Goal: Task Accomplishment & Management: Use online tool/utility

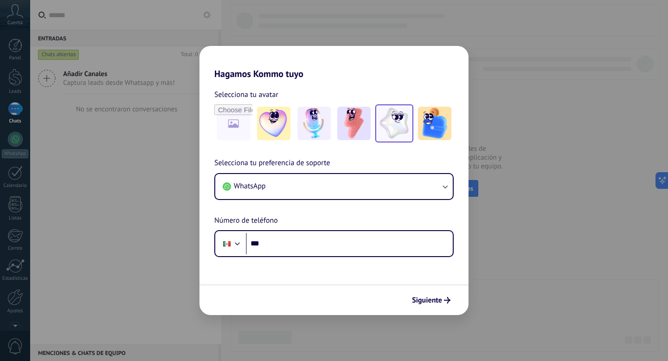
click at [380, 125] on img at bounding box center [393, 123] width 33 height 33
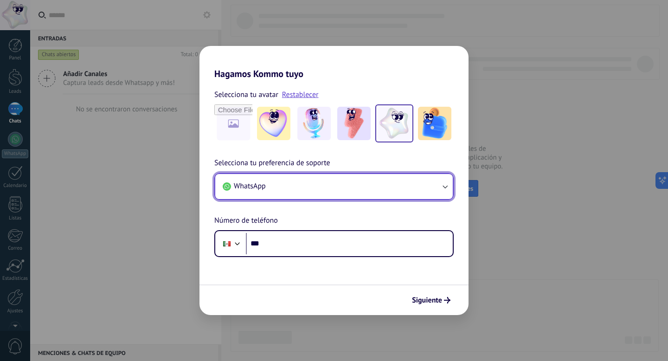
click at [314, 188] on button "WhatsApp" at bounding box center [333, 186] width 237 height 25
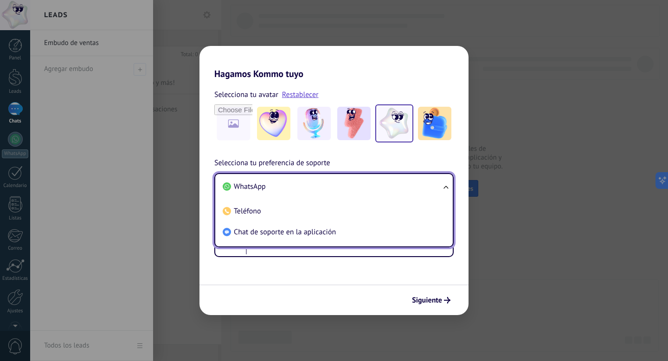
drag, startPoint x: 281, startPoint y: 225, endPoint x: 320, endPoint y: 225, distance: 39.4
click at [281, 225] on li "Chat de soporte en la aplicación" at bounding box center [332, 232] width 226 height 21
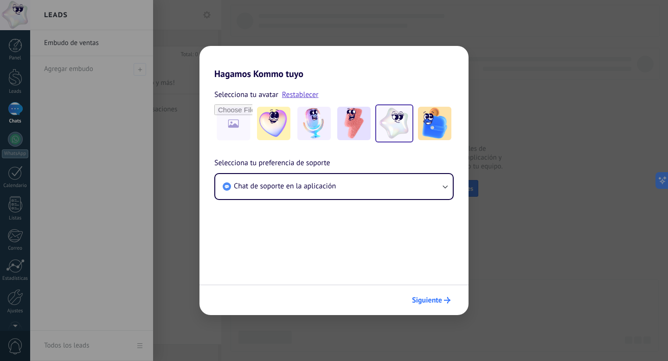
click at [435, 294] on button "Siguiente" at bounding box center [431, 300] width 47 height 16
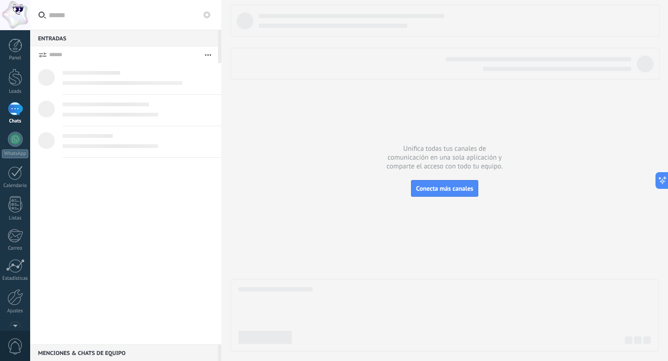
drag, startPoint x: 205, startPoint y: 64, endPoint x: 61, endPoint y: 71, distance: 143.9
click at [201, 65] on div at bounding box center [142, 78] width 159 height 31
click at [17, 82] on div at bounding box center [15, 77] width 14 height 17
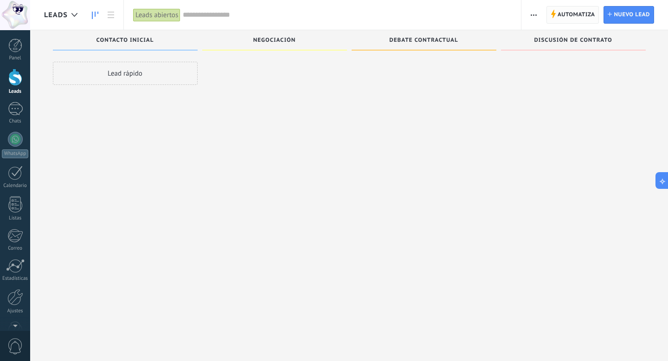
click at [583, 16] on span "Automatiza" at bounding box center [576, 14] width 38 height 17
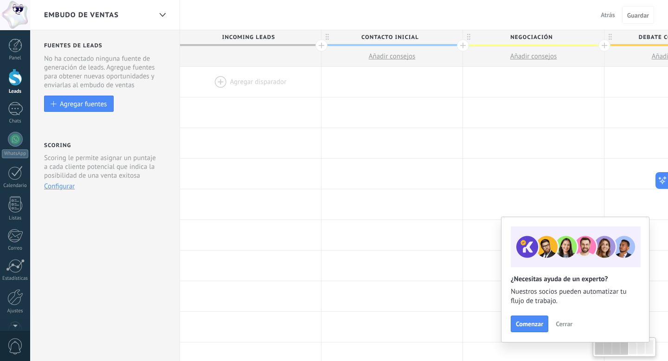
click at [272, 83] on div at bounding box center [250, 82] width 141 height 30
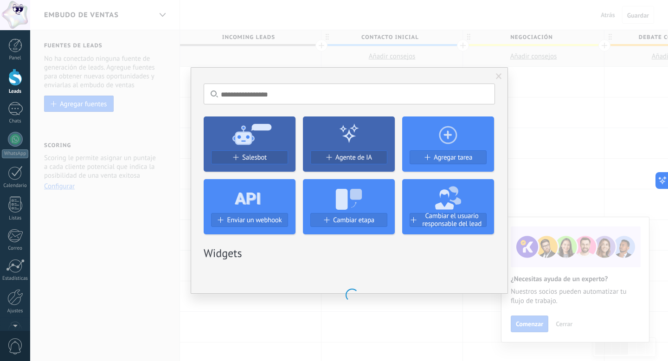
drag, startPoint x: 447, startPoint y: 66, endPoint x: 467, endPoint y: 68, distance: 20.5
click at [457, 68] on div "No hay resultados Salesbot Agente de IA Agregar tarea Enviar un webhook Cambiar…" at bounding box center [349, 180] width 638 height 361
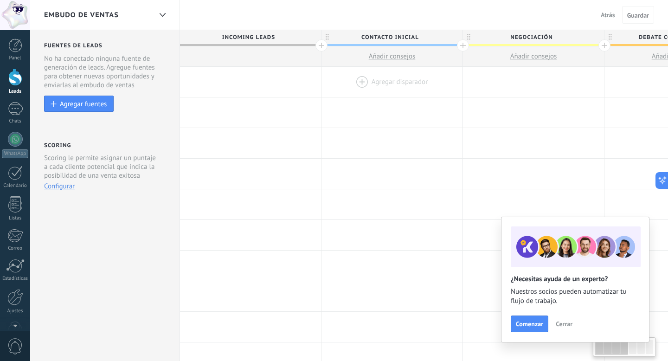
click at [404, 84] on div at bounding box center [391, 82] width 141 height 30
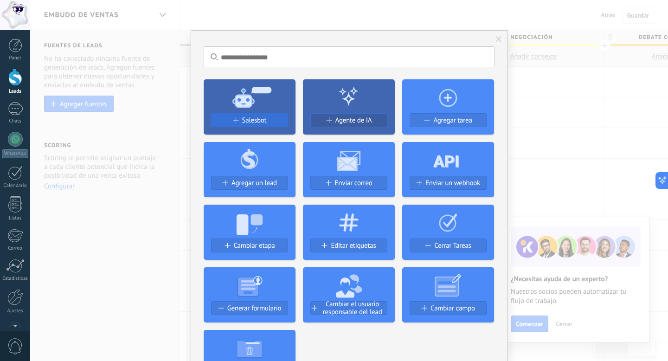
click at [258, 125] on button "Salesbot" at bounding box center [249, 120] width 77 height 14
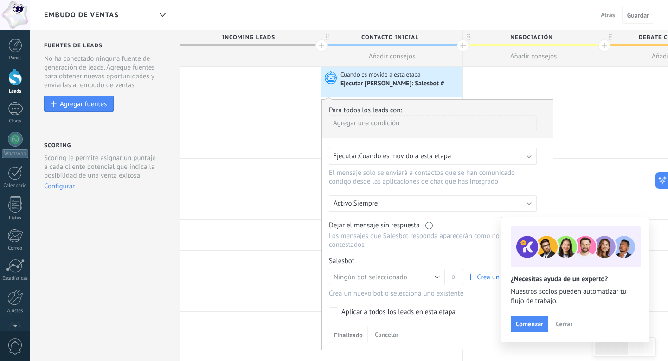
click at [473, 276] on span "Crea un nuevo bot" at bounding box center [499, 277] width 64 height 9
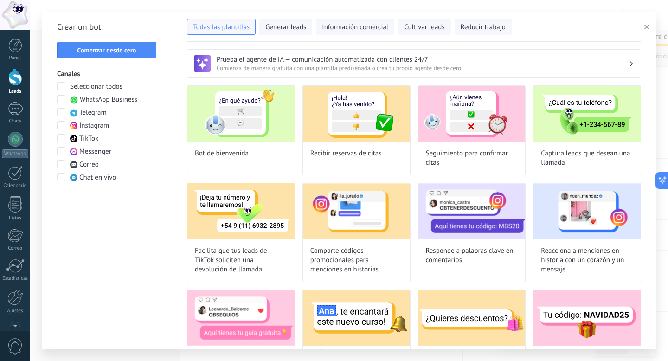
type input "**********"
click at [123, 52] on span "Comenzar desde cero" at bounding box center [106, 50] width 59 height 6
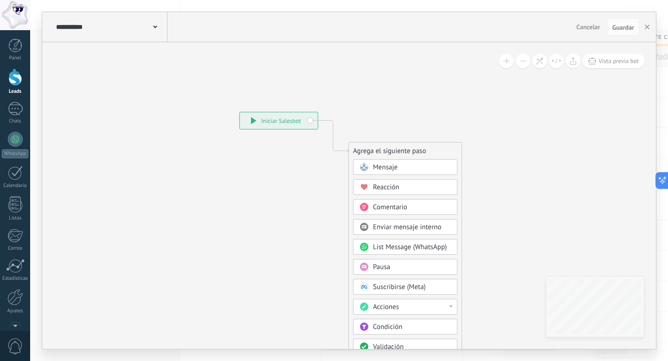
drag, startPoint x: 416, startPoint y: 166, endPoint x: 454, endPoint y: 137, distance: 47.9
click at [420, 165] on div "Mensaje" at bounding box center [412, 167] width 78 height 9
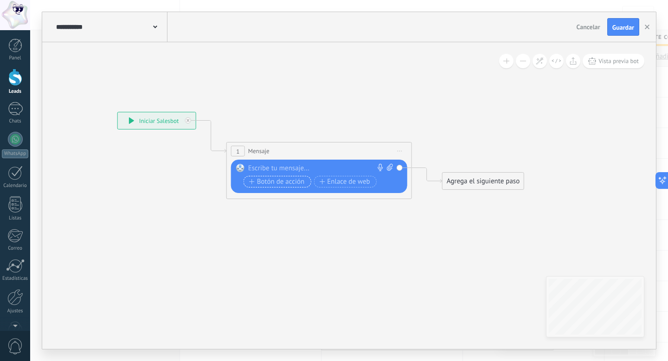
click at [272, 185] on span "Botón de acción" at bounding box center [277, 181] width 56 height 7
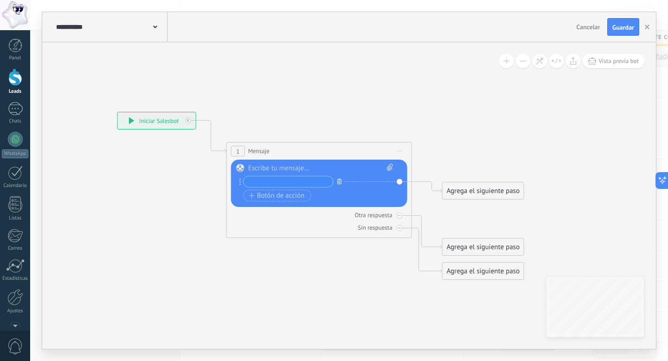
click at [338, 182] on icon "button" at bounding box center [339, 182] width 5 height 6
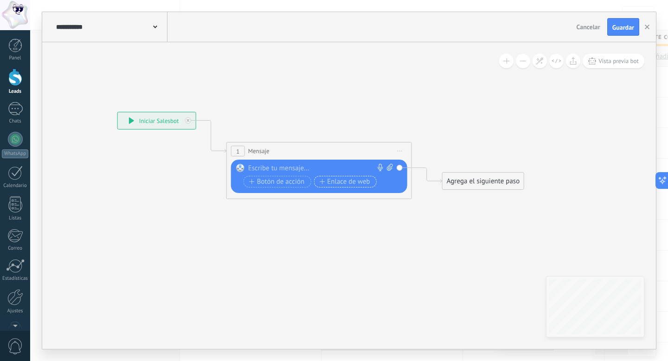
click at [338, 184] on span "Enlace de web" at bounding box center [344, 181] width 51 height 7
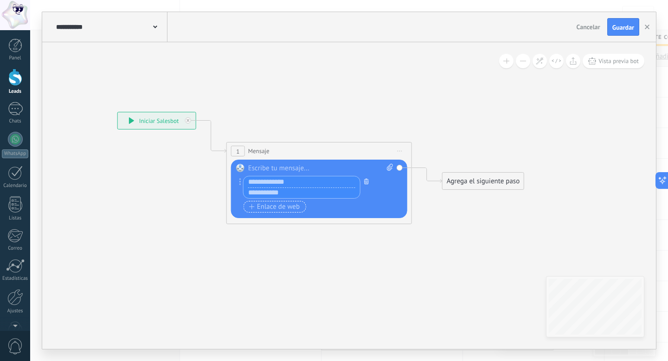
click at [362, 182] on button "button" at bounding box center [366, 181] width 10 height 12
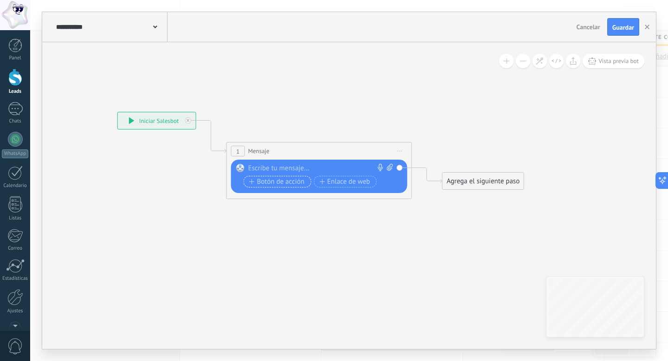
click at [294, 183] on span "Botón de acción" at bounding box center [277, 181] width 56 height 7
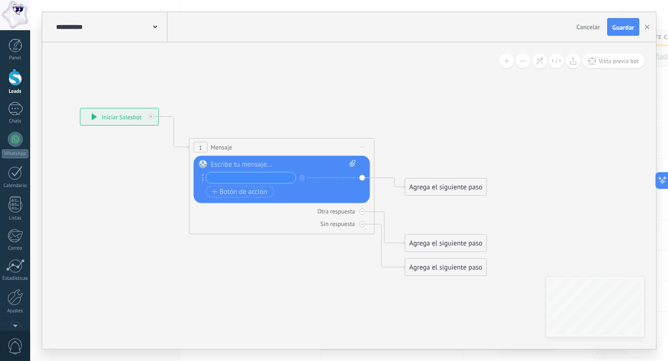
click at [233, 176] on input "text" at bounding box center [250, 177] width 89 height 11
type input "*****"
click at [431, 185] on div "Agrega el siguiente paso" at bounding box center [445, 186] width 81 height 15
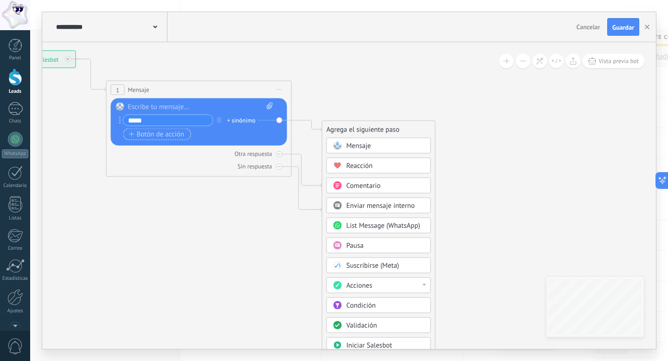
click at [169, 136] on span "Botón de acción" at bounding box center [157, 133] width 56 height 7
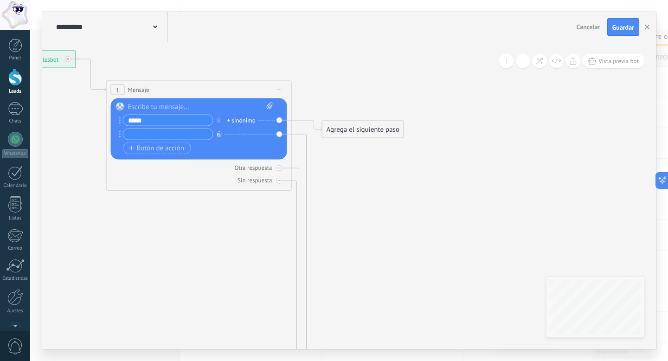
click at [217, 134] on icon "button" at bounding box center [219, 134] width 5 height 6
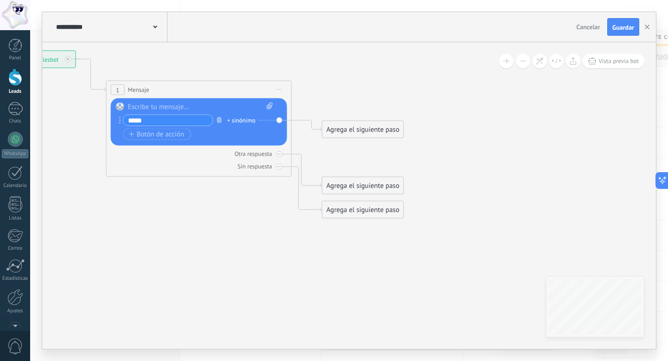
click at [214, 120] on button "button" at bounding box center [219, 120] width 10 height 12
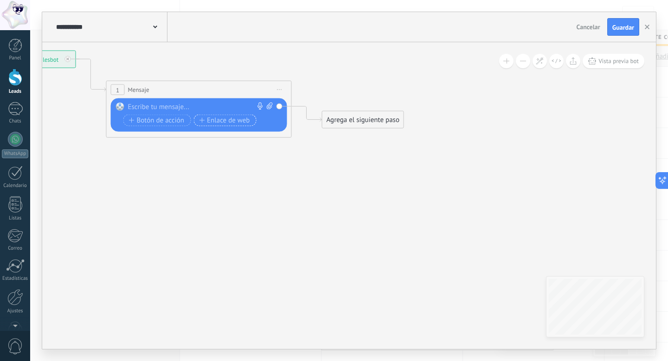
click at [230, 123] on span "Enlace de web" at bounding box center [224, 119] width 51 height 7
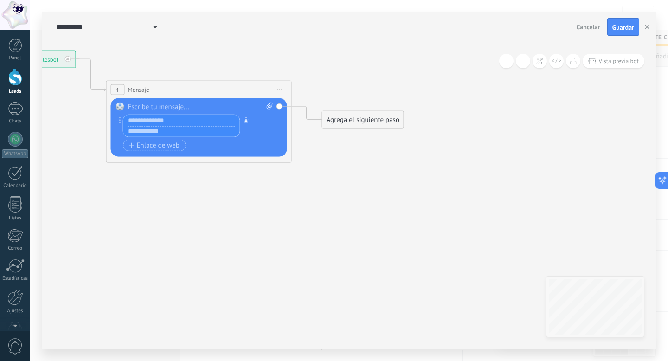
click at [242, 120] on button "button" at bounding box center [246, 120] width 10 height 12
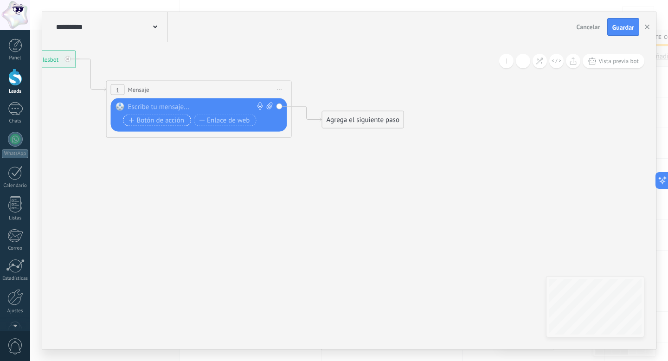
click at [176, 121] on span "Botón de acción" at bounding box center [157, 119] width 56 height 7
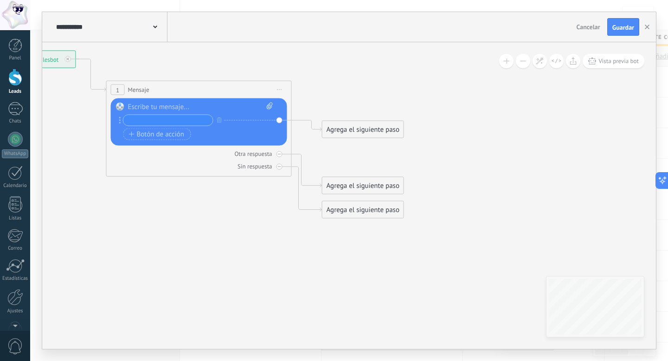
click at [345, 124] on div "Agrega el siguiente paso" at bounding box center [362, 129] width 81 height 15
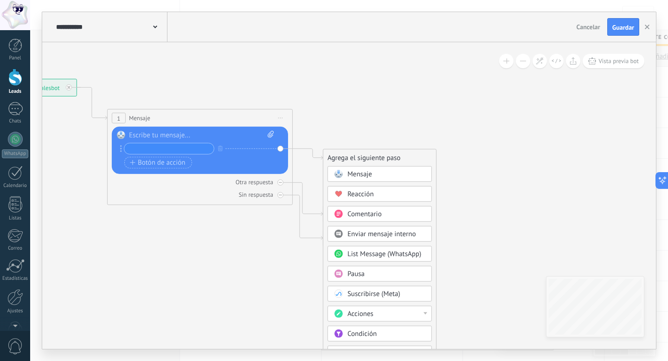
click at [167, 150] on input "text" at bounding box center [168, 148] width 89 height 11
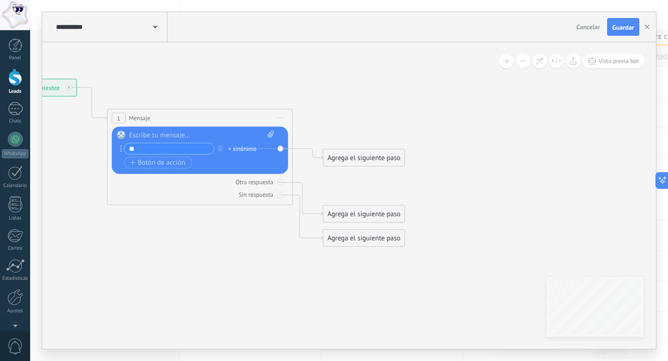
type input "*"
click at [222, 147] on icon "button" at bounding box center [220, 148] width 5 height 6
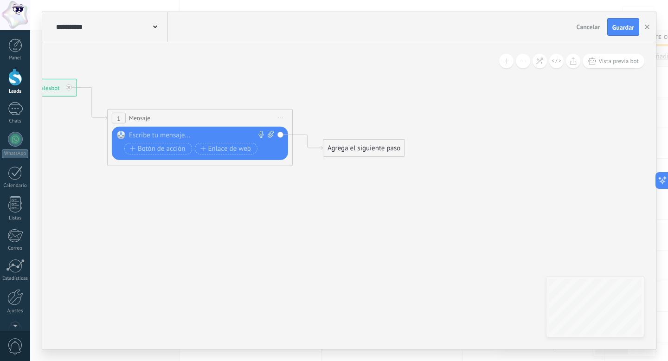
click at [348, 115] on icon at bounding box center [185, 163] width 839 height 632
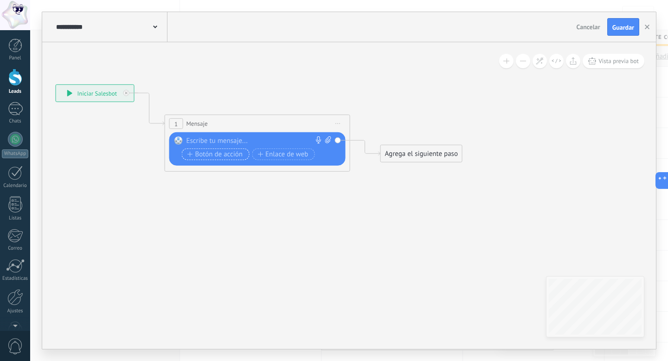
click at [233, 154] on span "Botón de acción" at bounding box center [215, 153] width 56 height 7
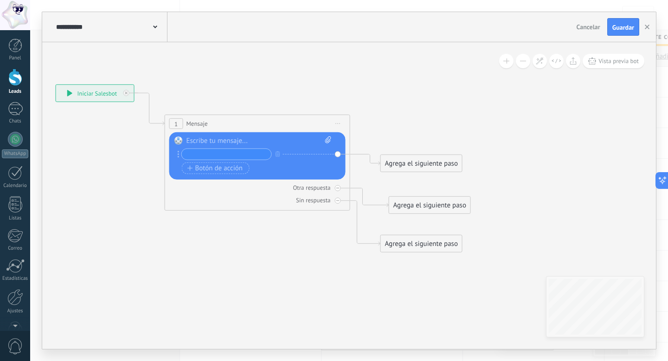
drag, startPoint x: 398, startPoint y: 216, endPoint x: 412, endPoint y: 197, distance: 23.2
click at [412, 198] on div "Agrega el siguiente paso" at bounding box center [429, 205] width 81 height 15
click at [421, 198] on div "Agrega el siguiente paso" at bounding box center [434, 200] width 81 height 15
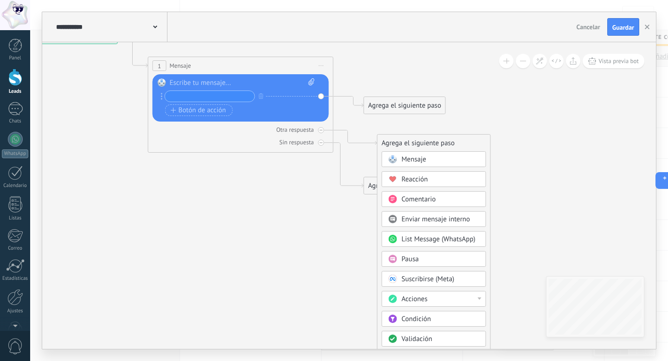
click at [523, 128] on icon at bounding box center [233, 111] width 852 height 632
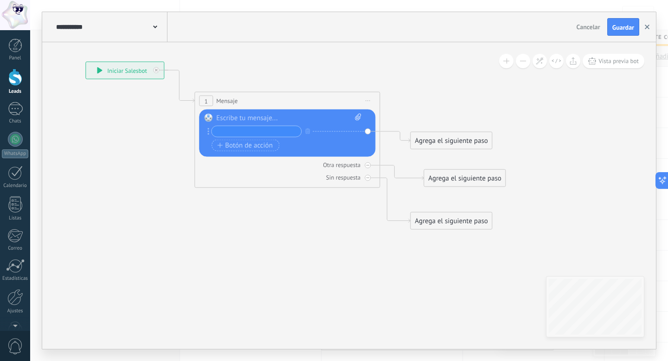
click at [644, 29] on icon "button" at bounding box center [646, 27] width 5 height 5
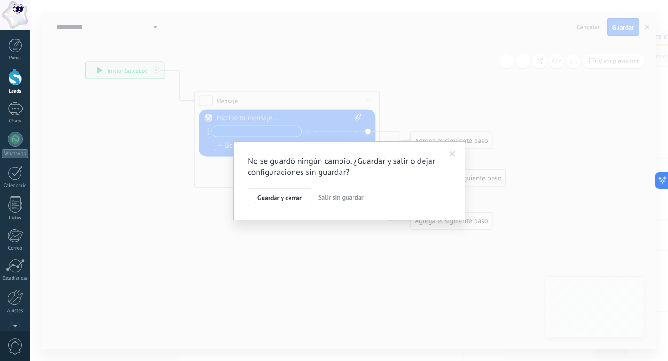
click at [348, 200] on span "Salir sin guardar" at bounding box center [340, 197] width 45 height 8
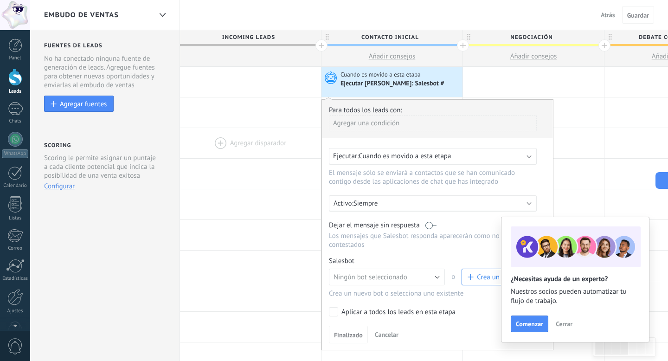
click at [295, 136] on div at bounding box center [250, 143] width 141 height 30
